Goal: Browse casually

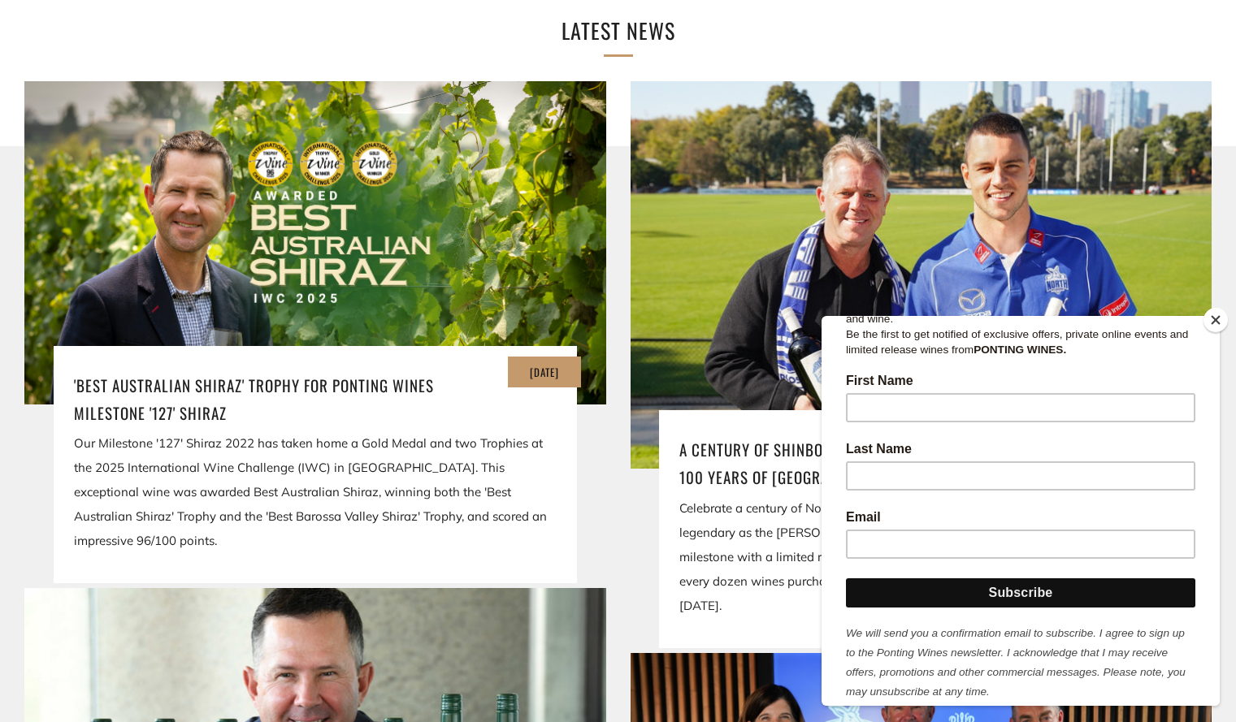
scroll to position [275, 0]
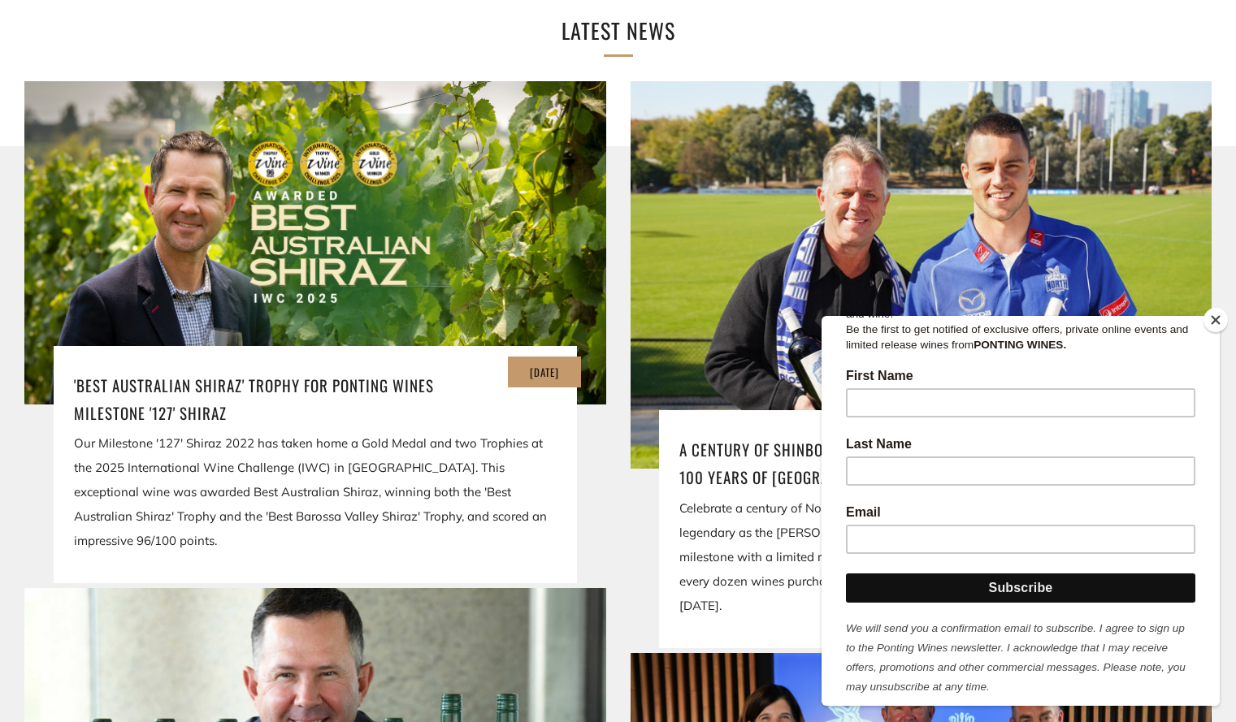
click at [1211, 328] on button "Close" at bounding box center [1215, 320] width 24 height 24
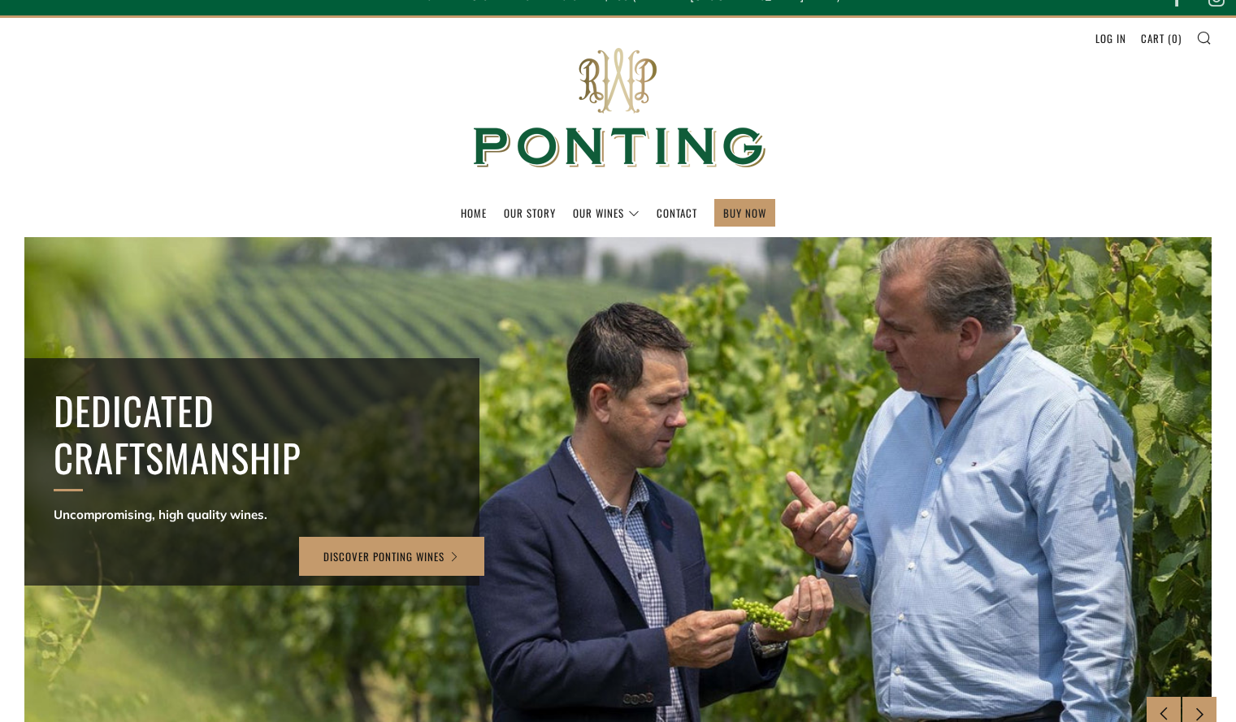
scroll to position [0, 0]
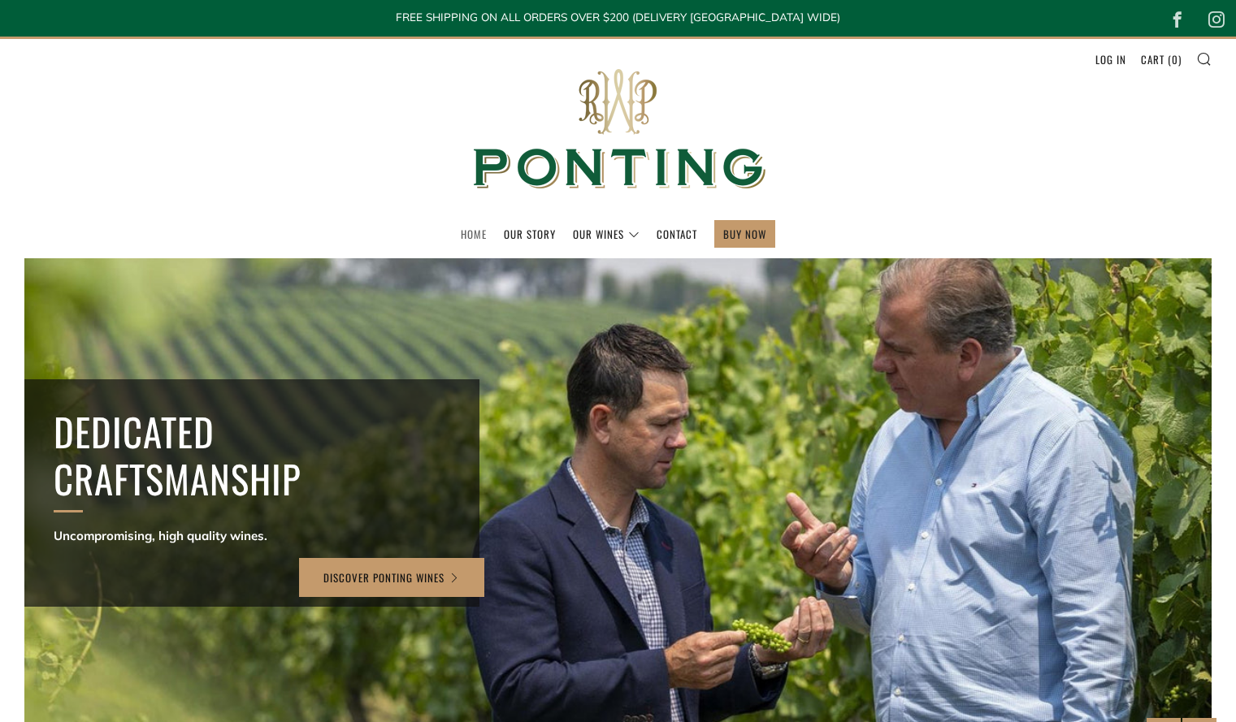
click at [470, 234] on link "Home" at bounding box center [474, 234] width 26 height 26
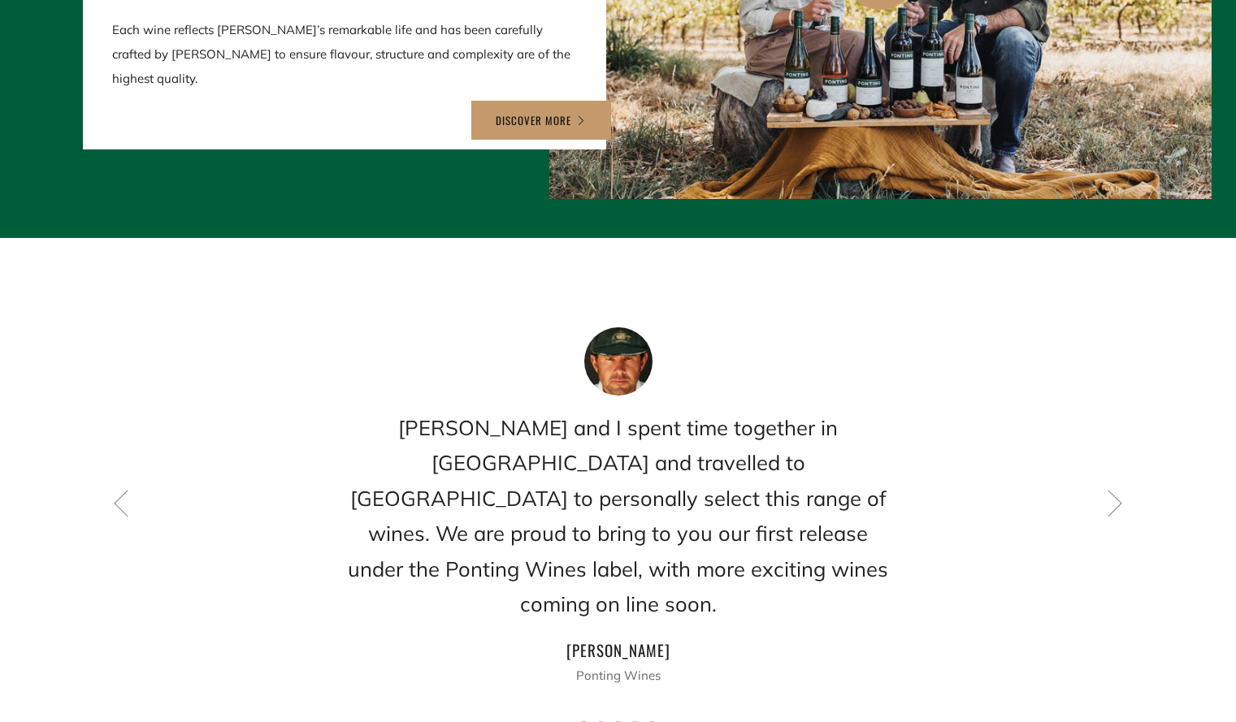
scroll to position [2087, 0]
